Goal: Find specific page/section: Find specific page/section

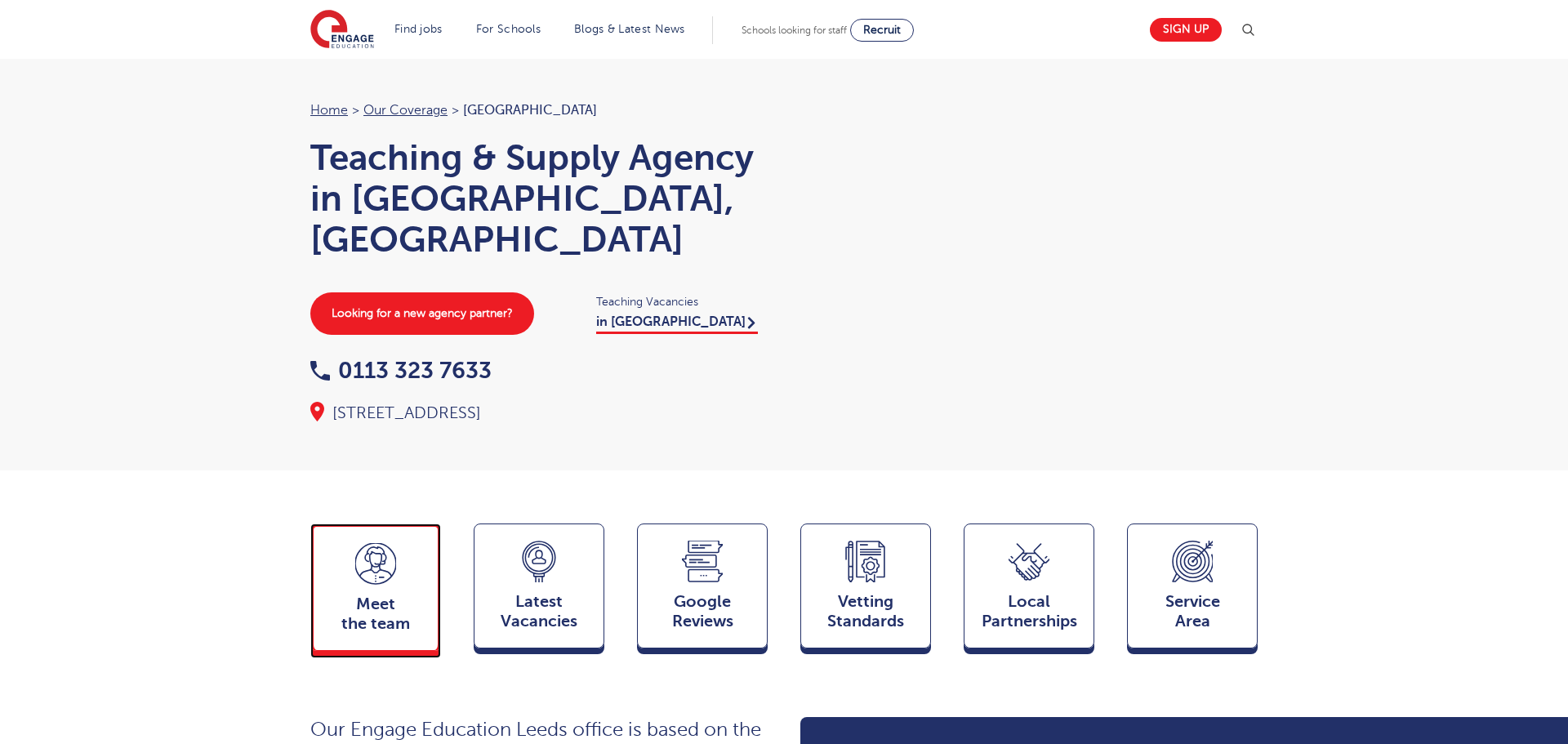
click at [380, 594] on span "Meet the team" at bounding box center [375, 613] width 108 height 39
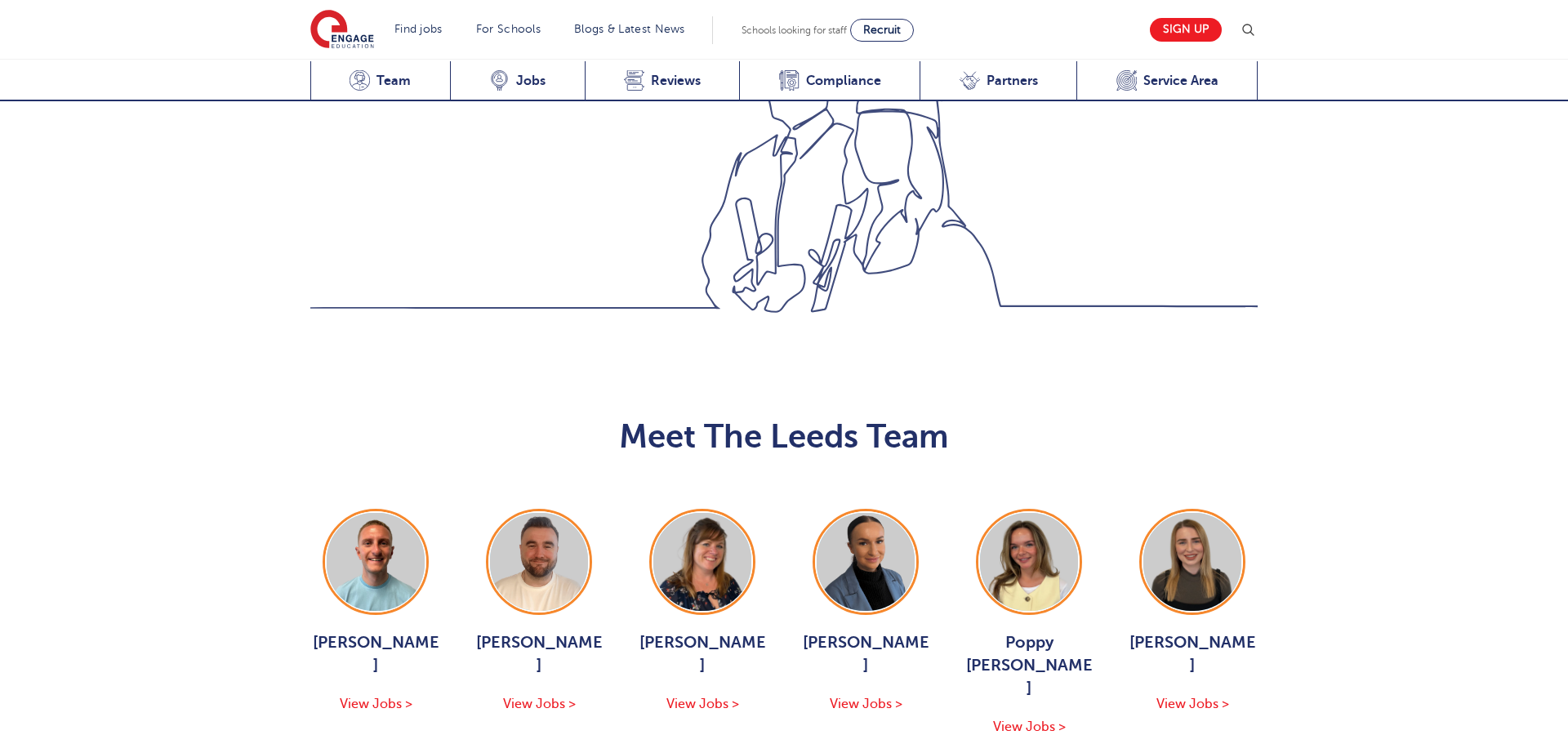
scroll to position [1783, 0]
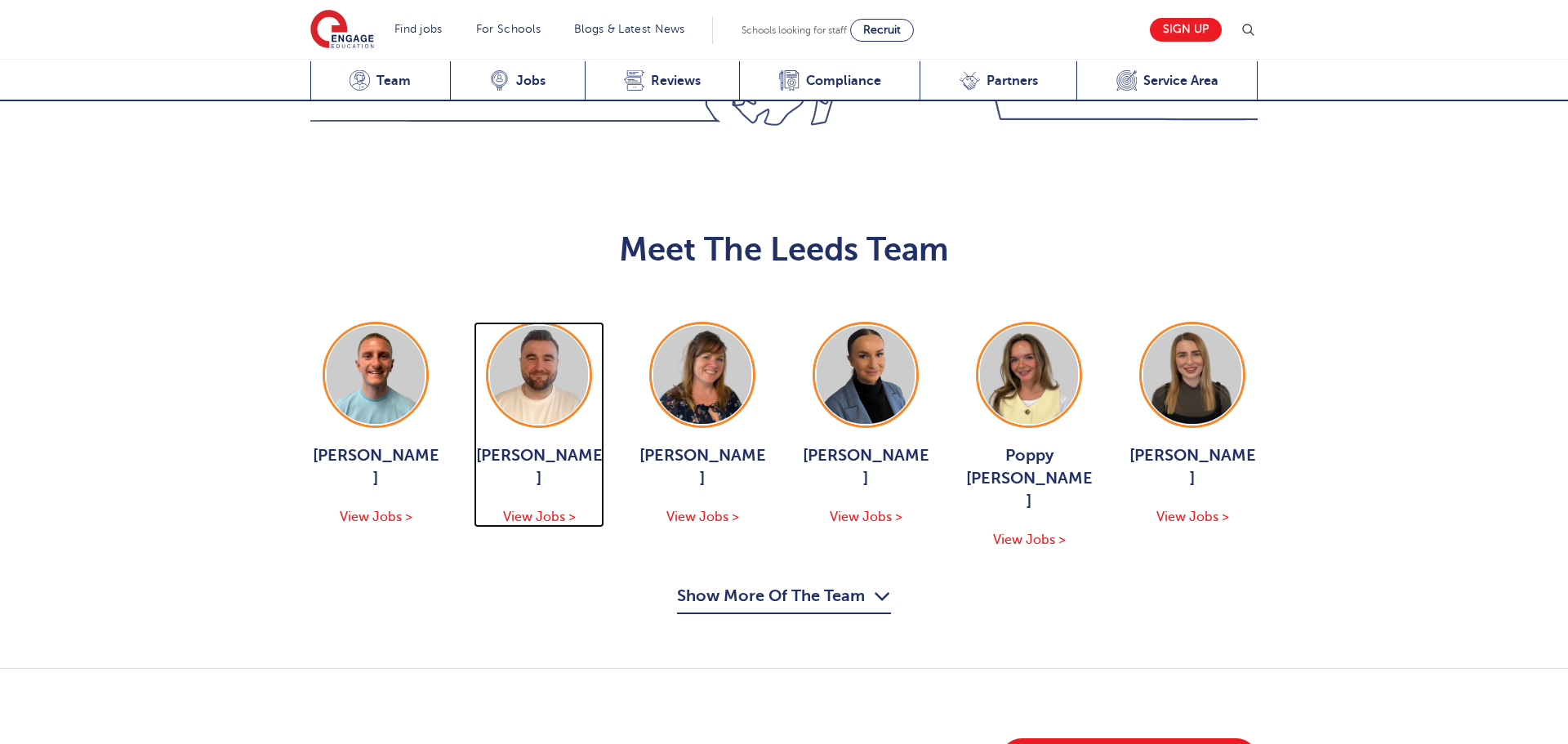
click at [515, 326] on img at bounding box center [539, 374] width 98 height 98
